Goal: Task Accomplishment & Management: Manage account settings

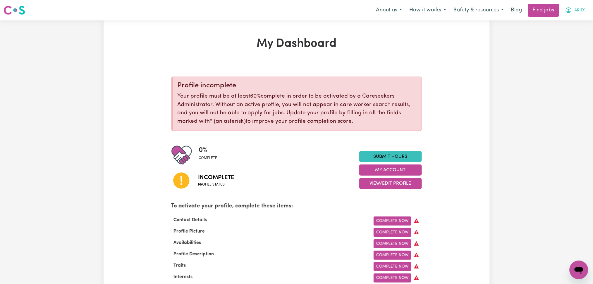
click at [579, 16] on button "ARIES" at bounding box center [575, 10] width 28 height 12
click at [570, 44] on link "Logout" at bounding box center [566, 44] width 46 height 11
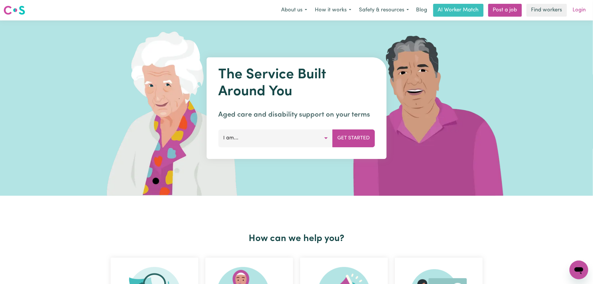
click at [580, 13] on link "Login" at bounding box center [579, 10] width 20 height 13
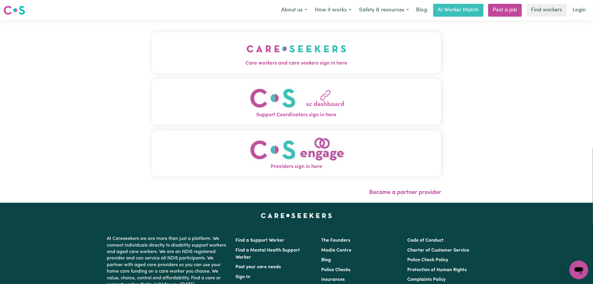
click at [217, 44] on button "Care workers and care seekers sign in here" at bounding box center [297, 52] width 290 height 41
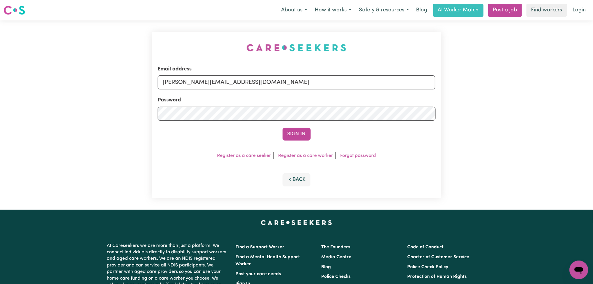
click at [243, 91] on form "Email address [PERSON_NAME][EMAIL_ADDRESS][DOMAIN_NAME] Password Sign In" at bounding box center [297, 103] width 278 height 75
drag, startPoint x: 235, startPoint y: 85, endPoint x: 233, endPoint y: 88, distance: 3.6
click at [235, 86] on input "[PERSON_NAME][EMAIL_ADDRESS][DOMAIN_NAME]" at bounding box center [297, 82] width 278 height 14
drag, startPoint x: 193, startPoint y: 79, endPoint x: 395, endPoint y: 82, distance: 202.1
click at [396, 81] on input "Superuser~[EMAIL_ADDRESS][DOMAIN_NAME]" at bounding box center [297, 82] width 278 height 14
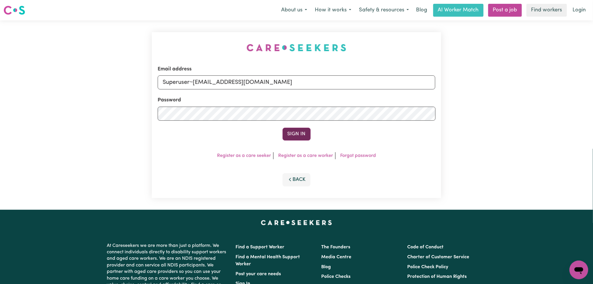
type input "Superuser~[EMAIL_ADDRESS][DOMAIN_NAME]"
click at [291, 128] on button "Sign In" at bounding box center [297, 134] width 28 height 13
